Goal: Information Seeking & Learning: Learn about a topic

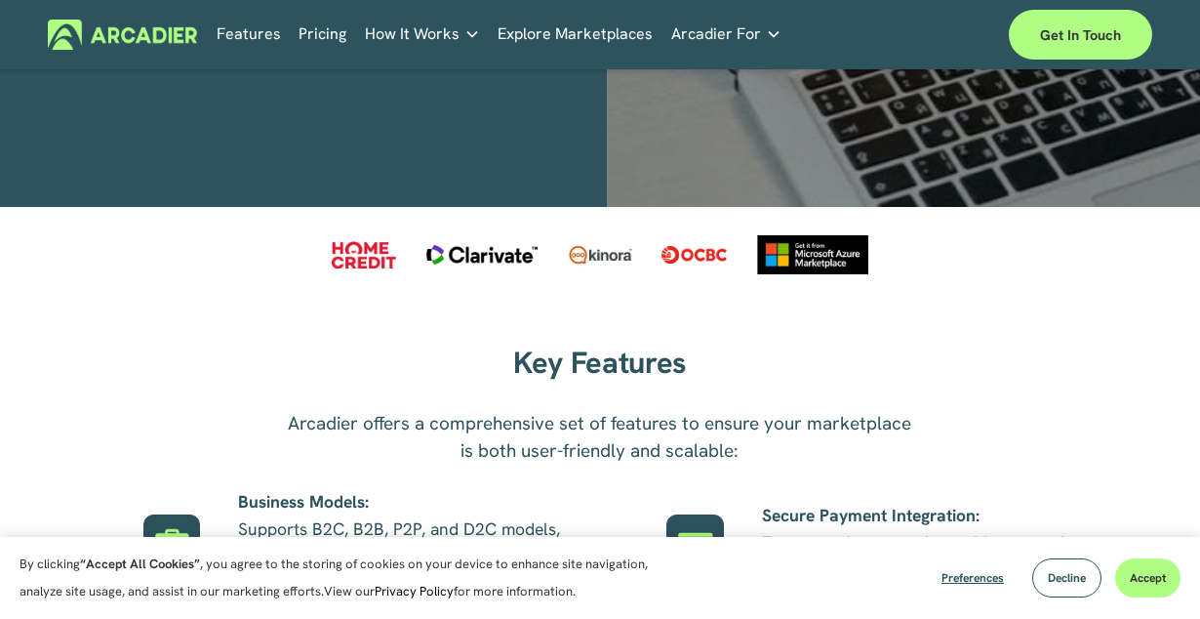
scroll to position [737, 0]
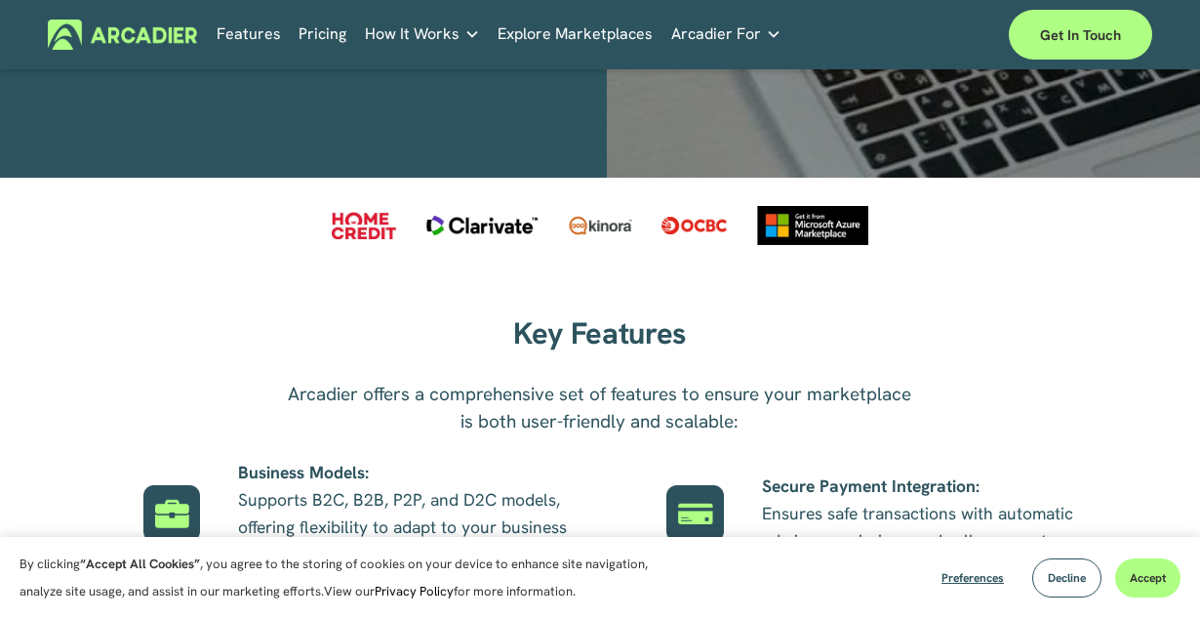
click at [0, 0] on h5 "About Us" at bounding box center [0, 0] width 0 height 0
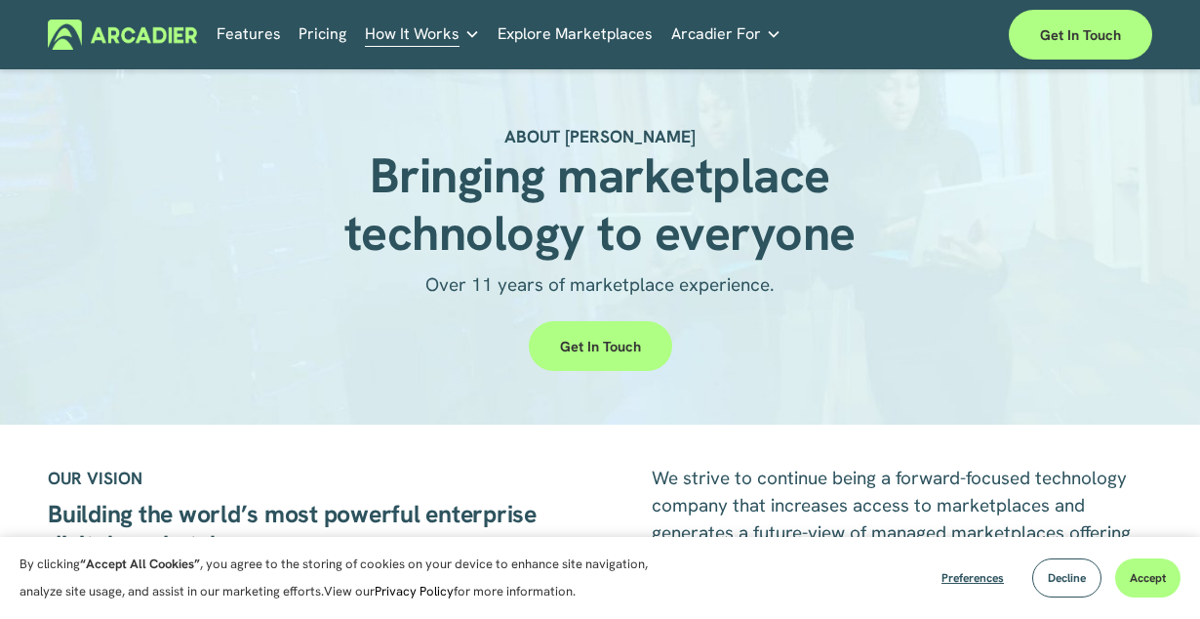
click at [0, 0] on p "Intuitive marketplaces tailored to your business needs." at bounding box center [0, 0] width 0 height 0
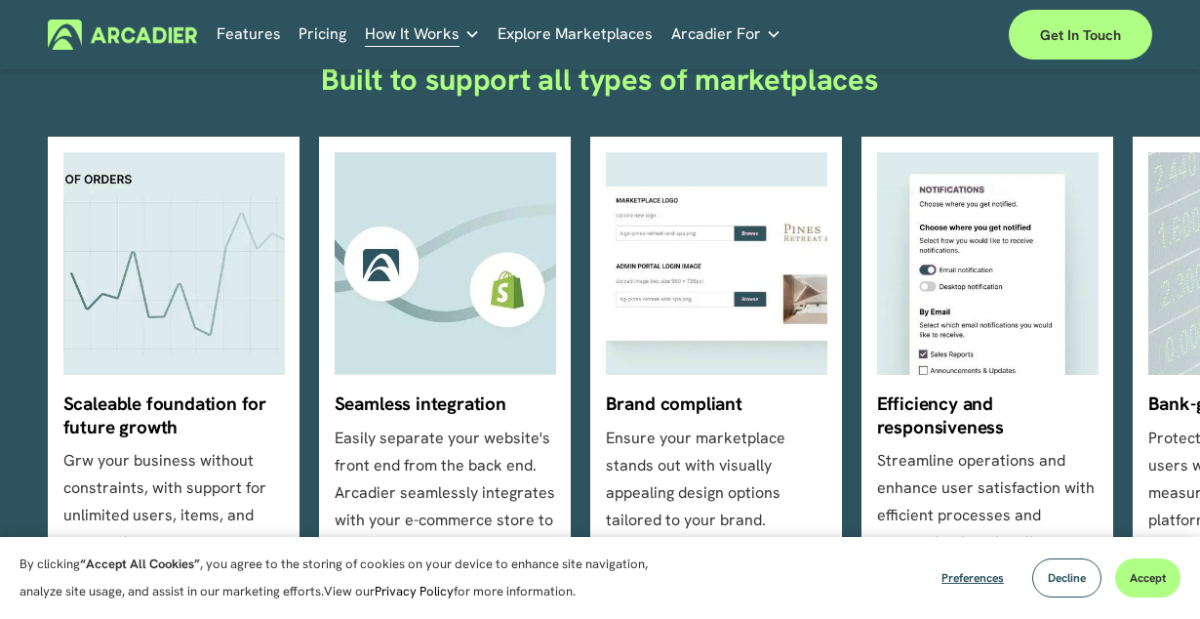
scroll to position [491, 0]
